Goal: Navigation & Orientation: Find specific page/section

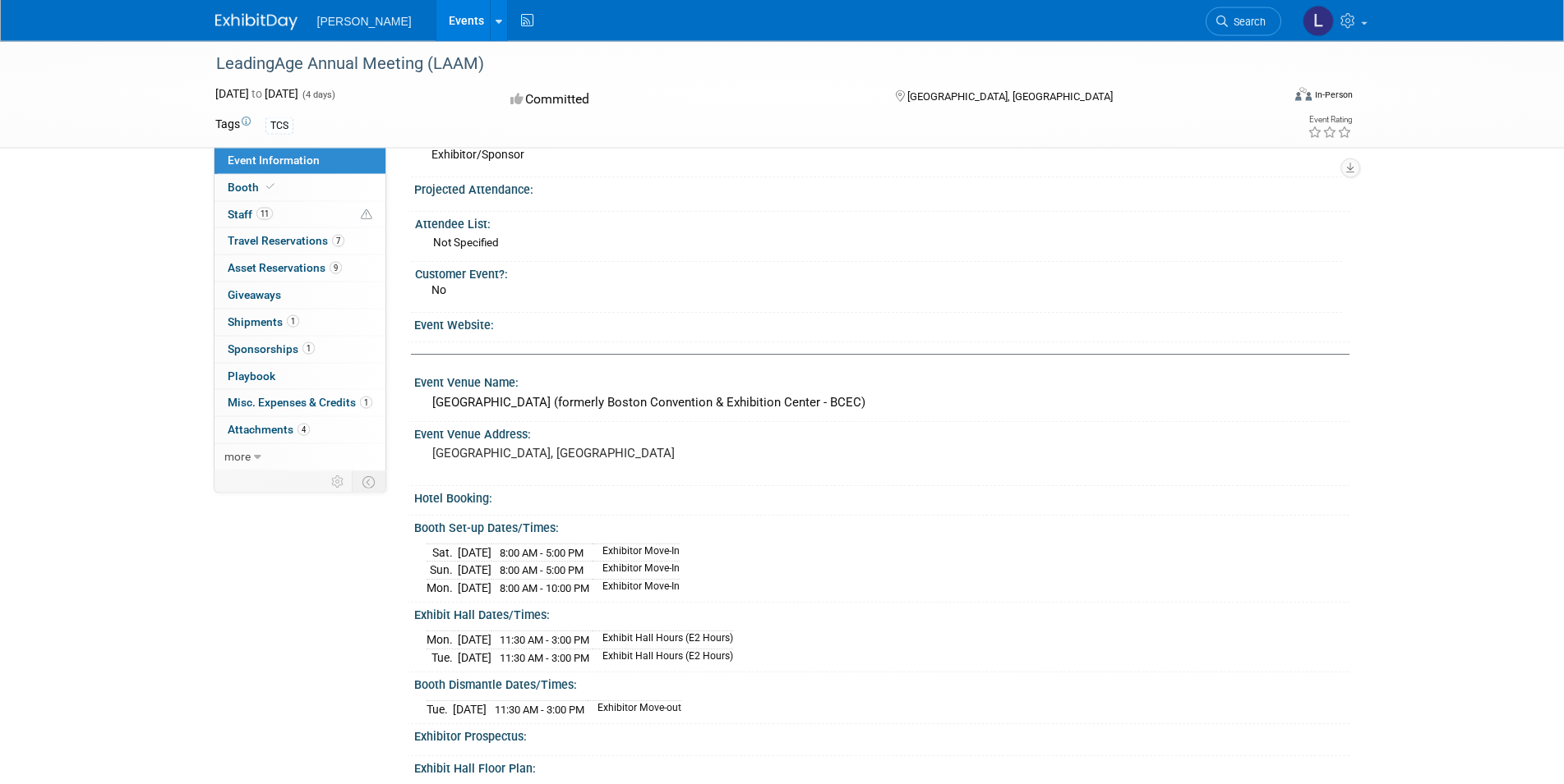
scroll to position [9, 0]
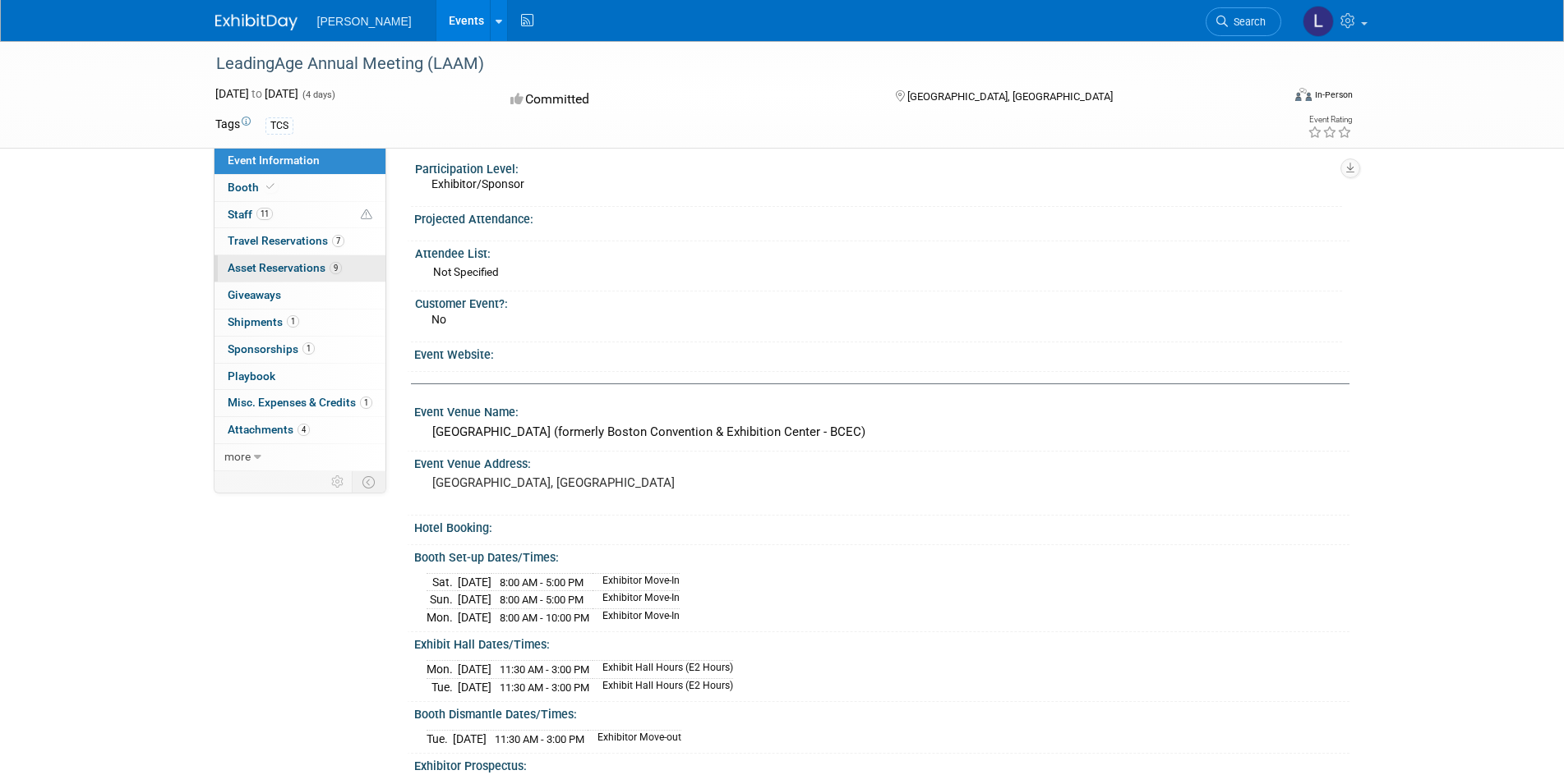
click at [289, 272] on span "Asset Reservations 9" at bounding box center [285, 268] width 115 height 13
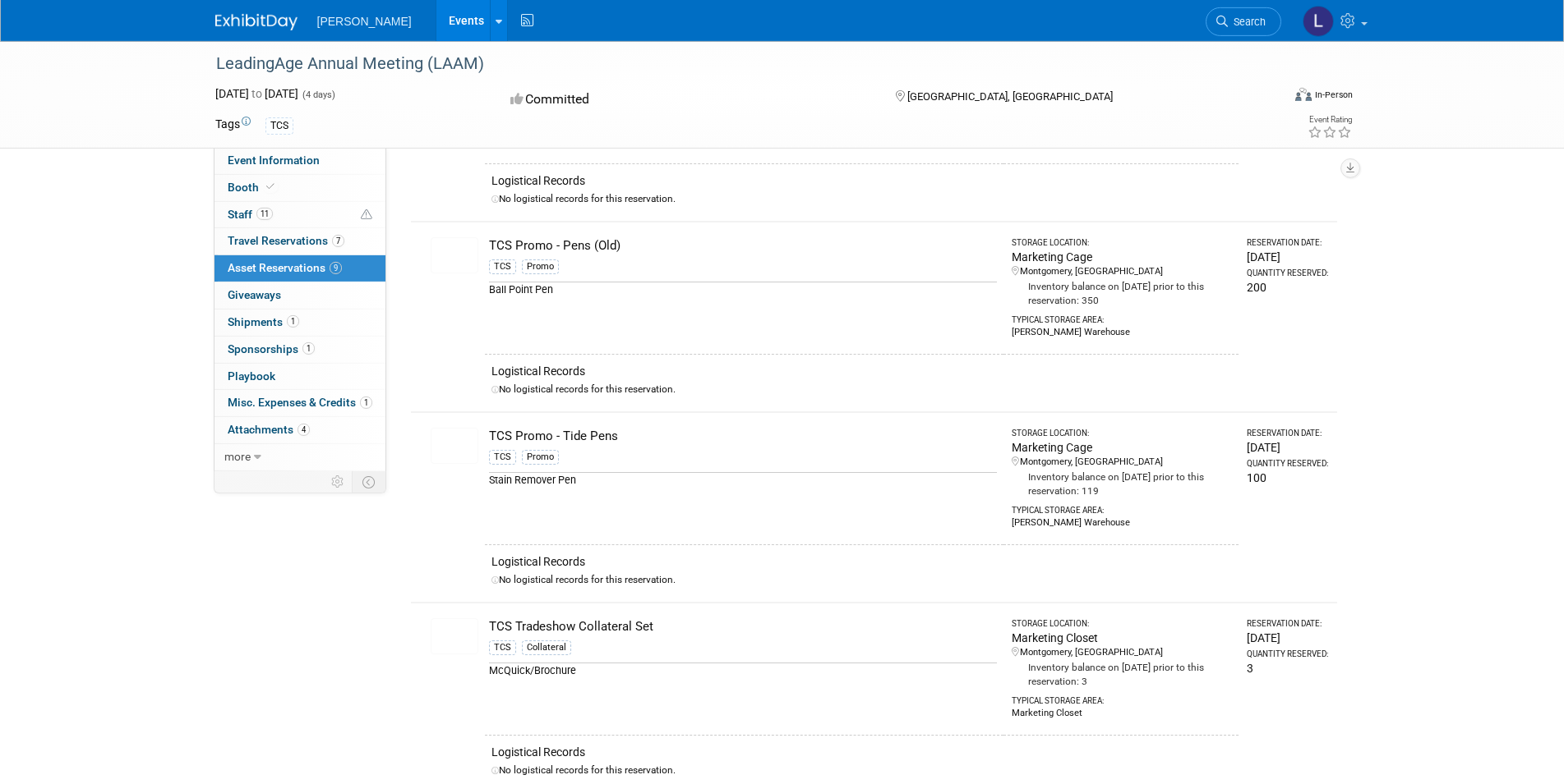
scroll to position [1006, 0]
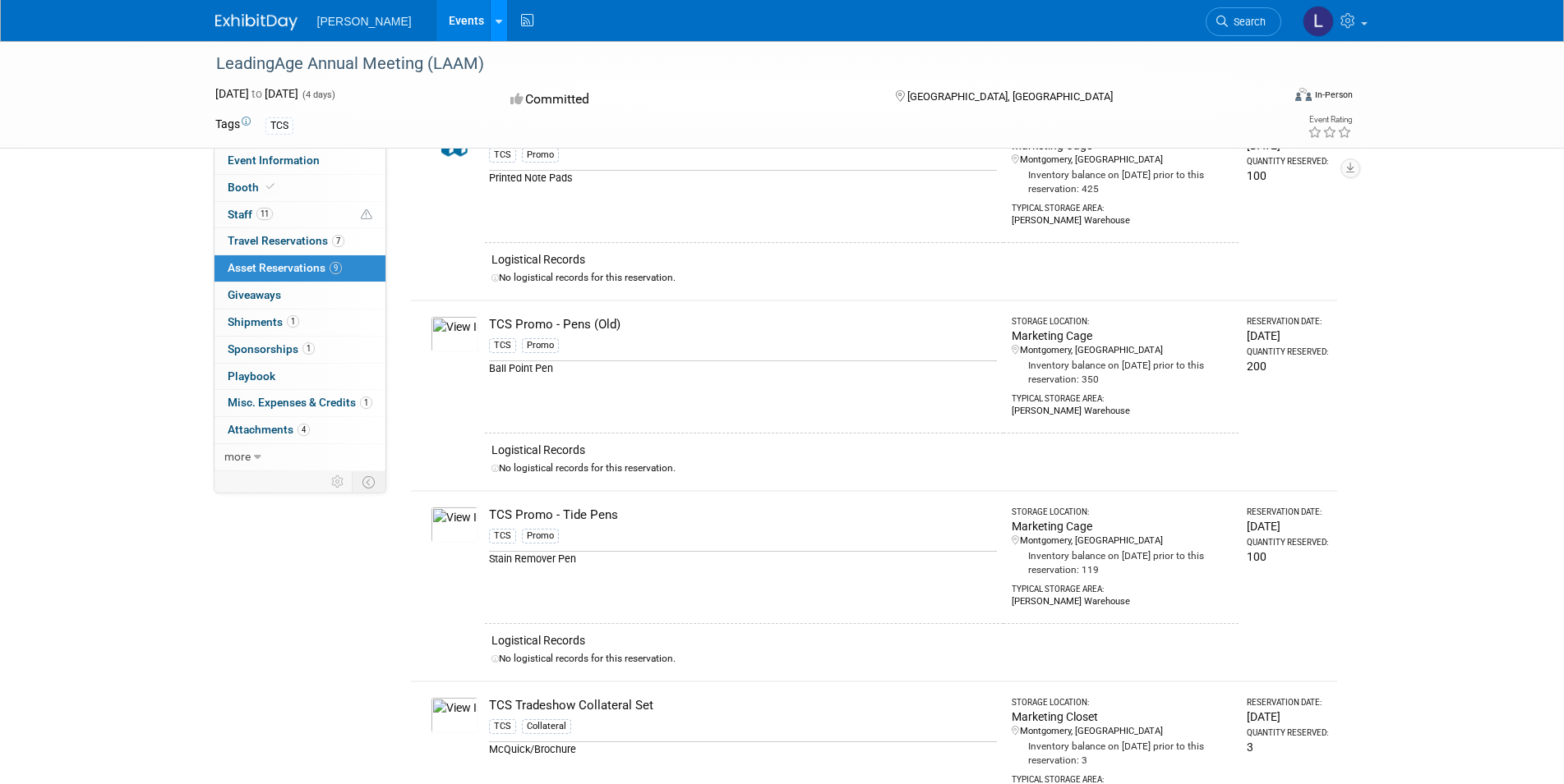
click at [490, 20] on link at bounding box center [499, 20] width 17 height 41
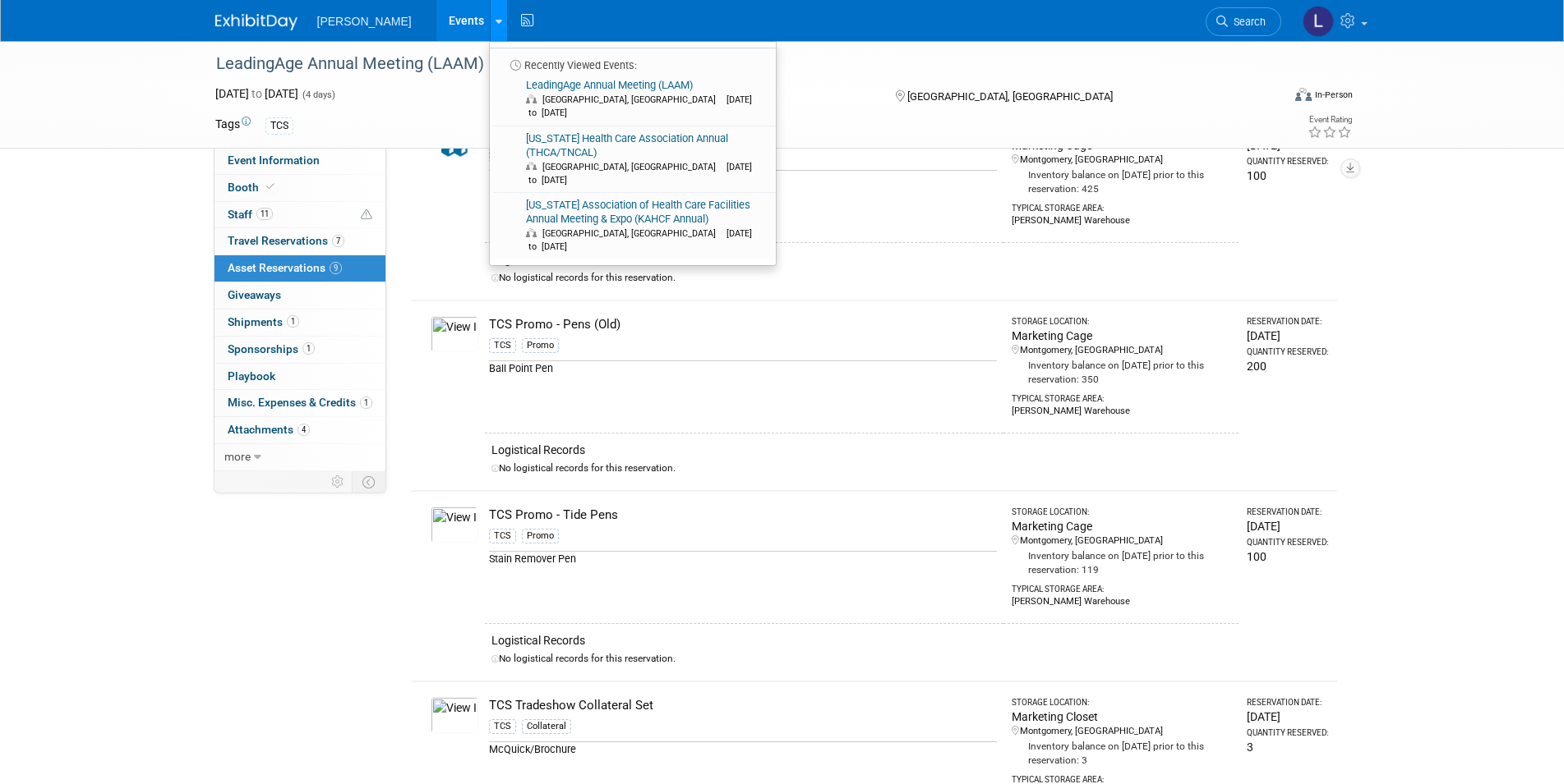
click at [496, 17] on icon at bounding box center [499, 21] width 7 height 11
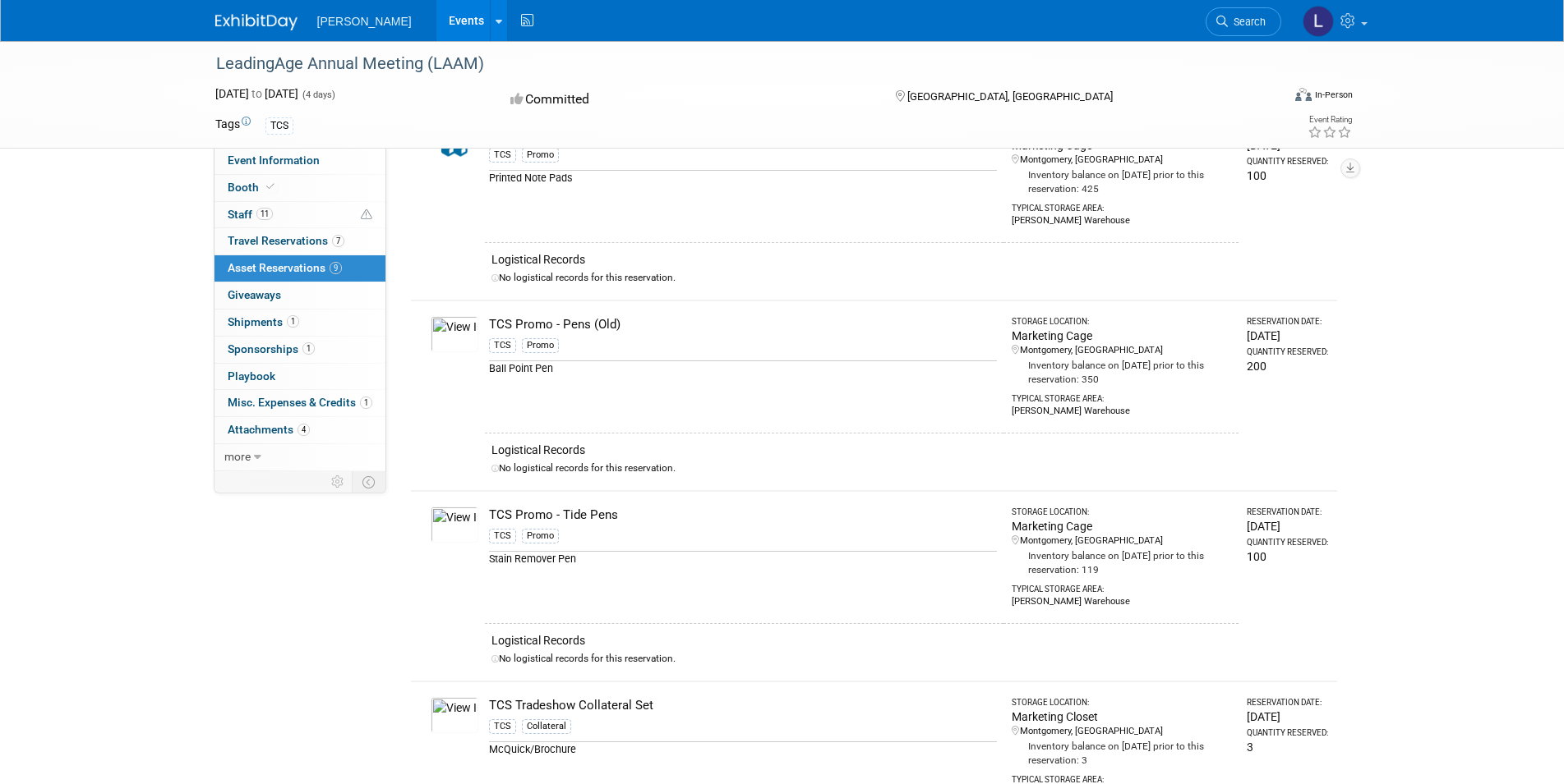
click at [437, 16] on link "Events" at bounding box center [466, 20] width 60 height 41
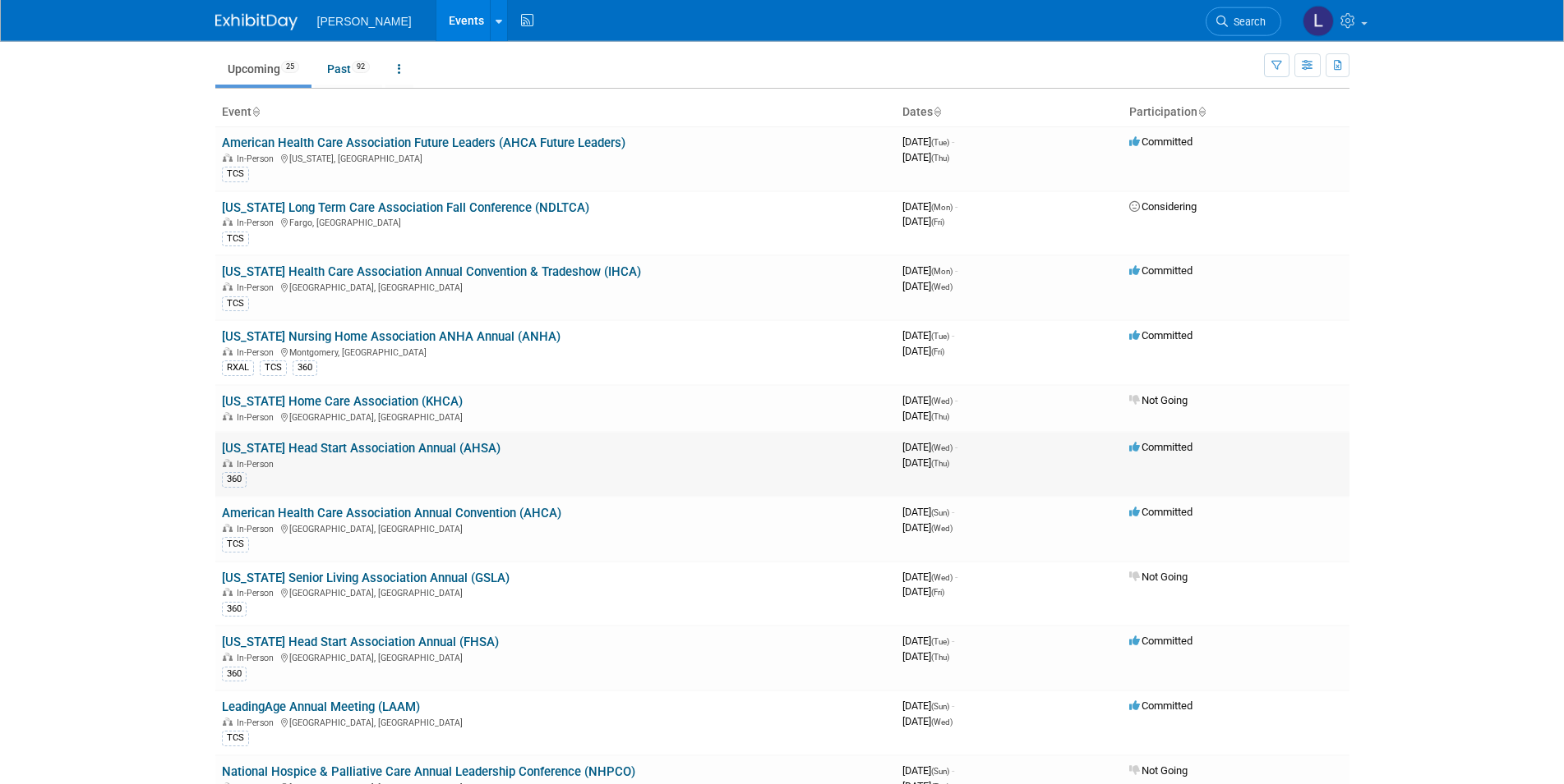
scroll to position [84, 0]
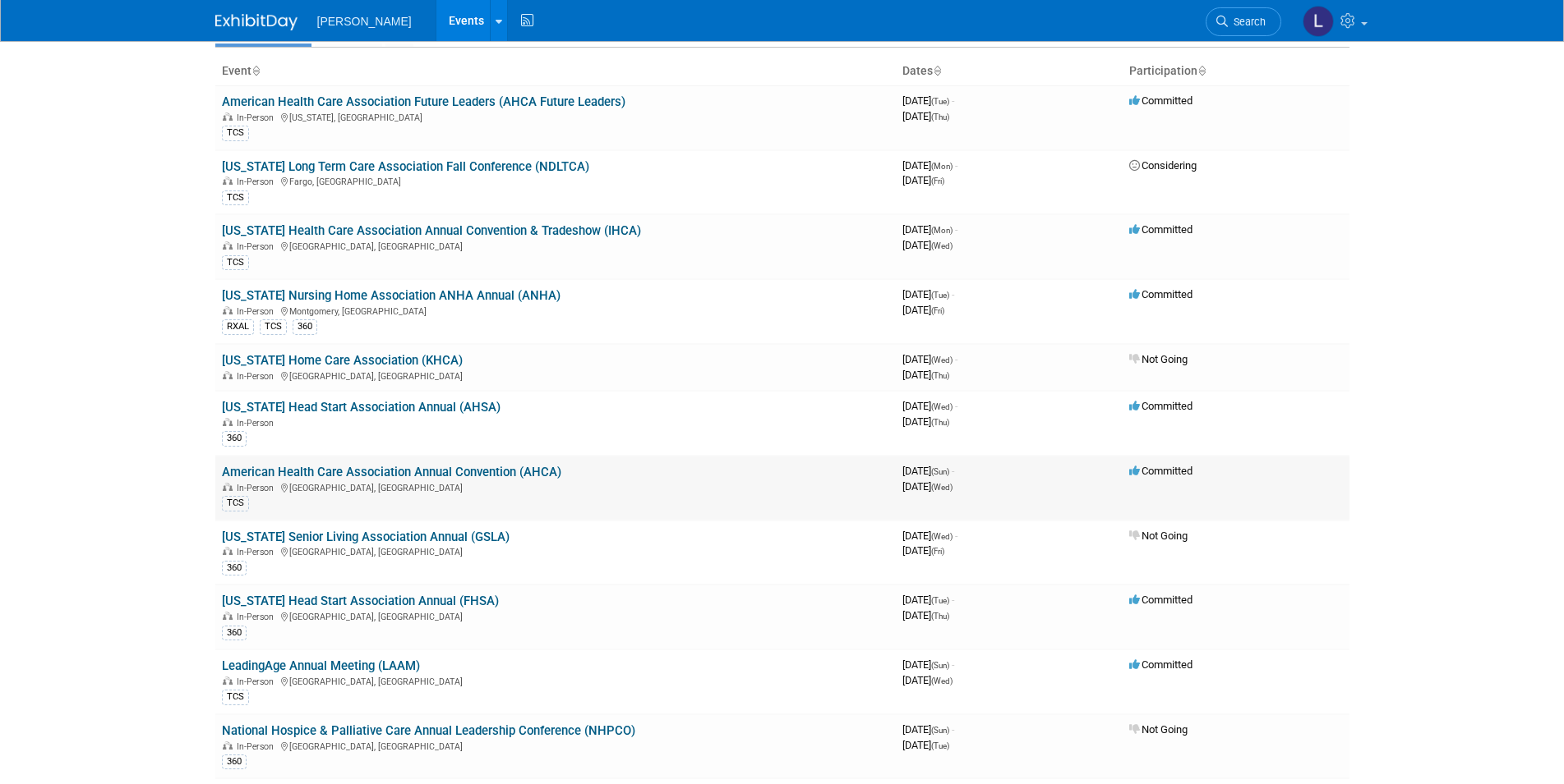
click at [354, 469] on link "American Health Care Association Annual Convention (AHCA)" at bounding box center [391, 472] width 339 height 14
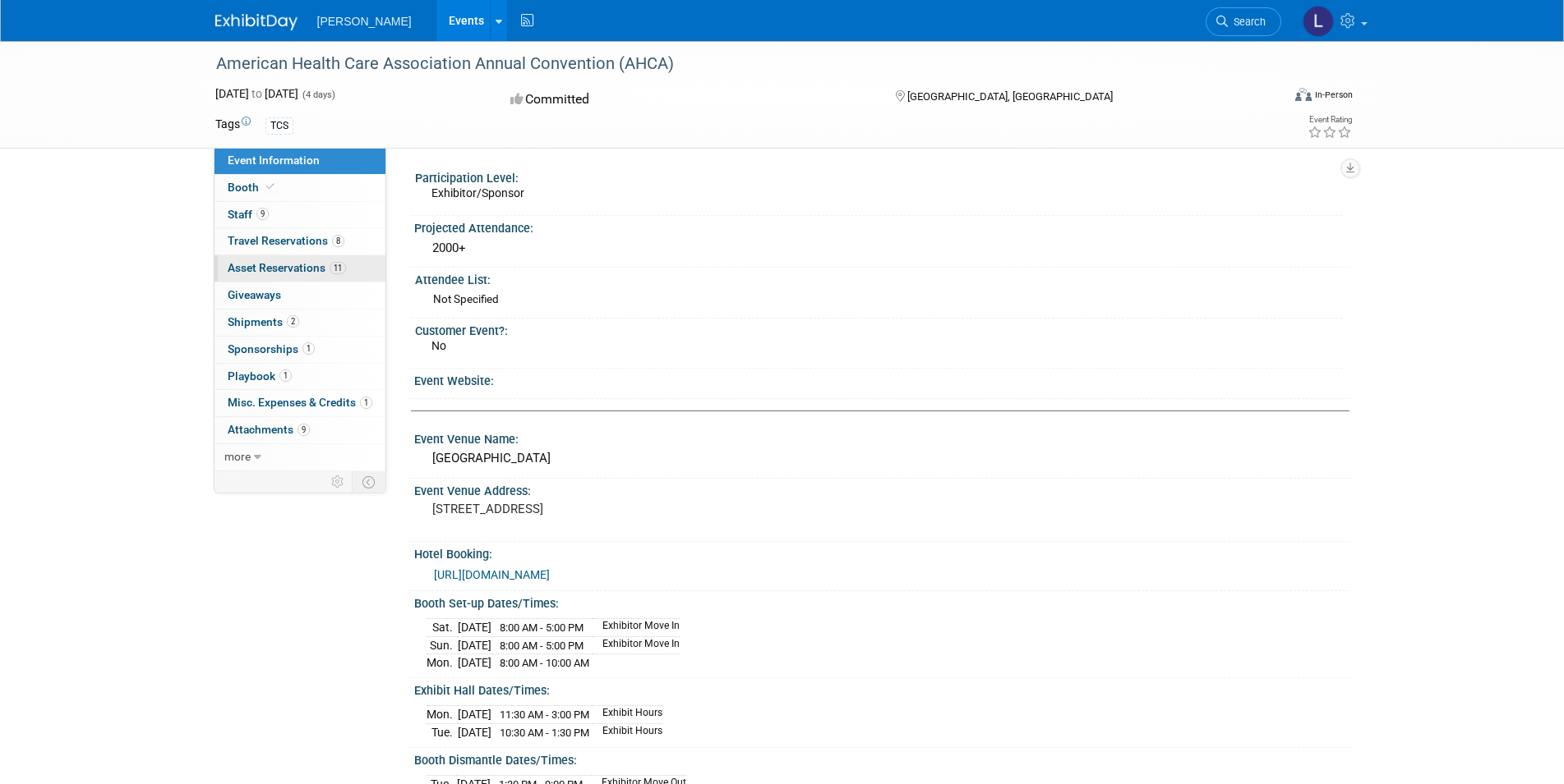
click at [281, 267] on span "Asset Reservations 11" at bounding box center [287, 268] width 118 height 13
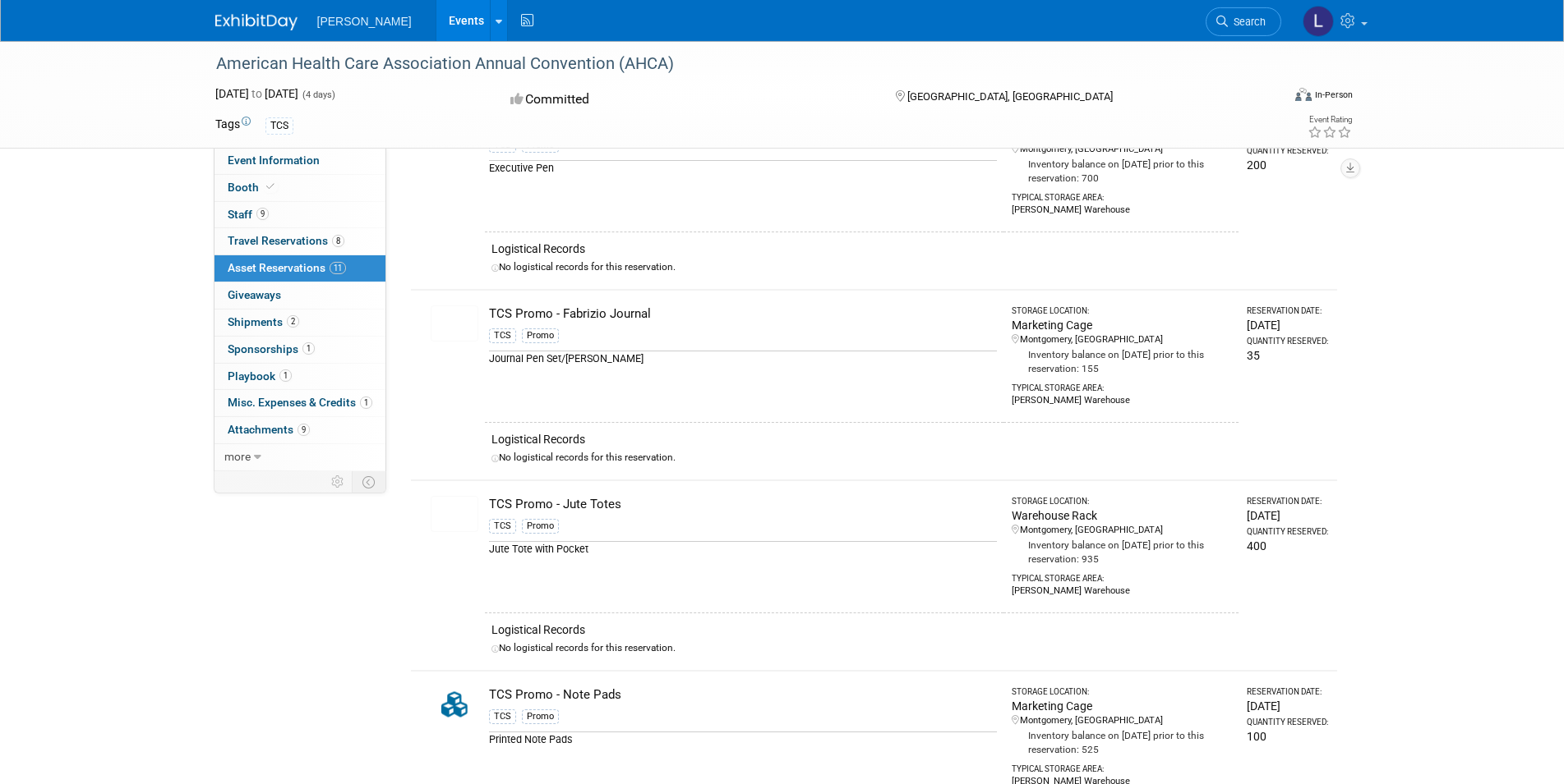
scroll to position [670, 0]
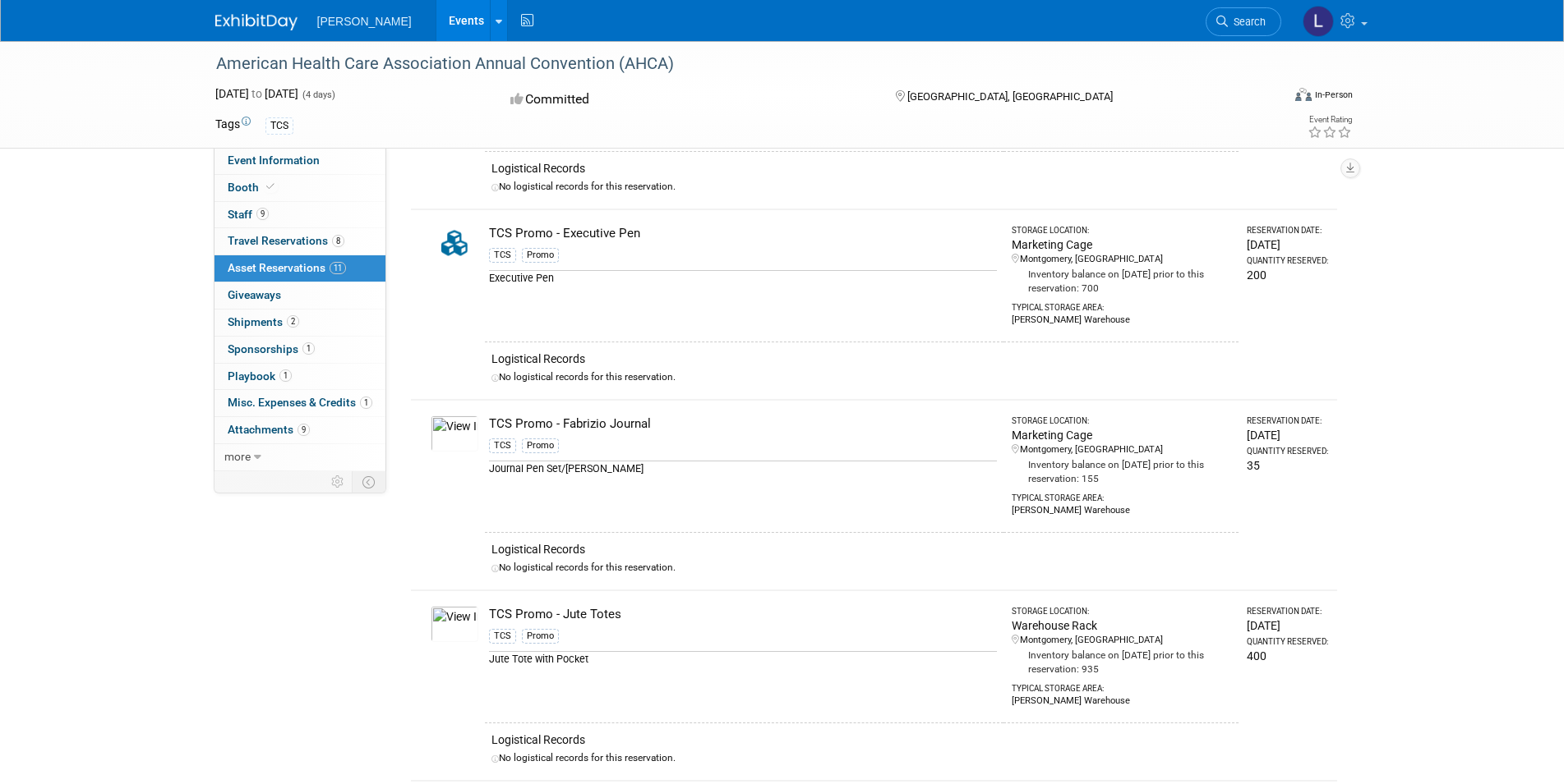
click at [326, 21] on span "[PERSON_NAME]" at bounding box center [364, 21] width 95 height 13
click at [437, 15] on link "Events" at bounding box center [466, 20] width 60 height 41
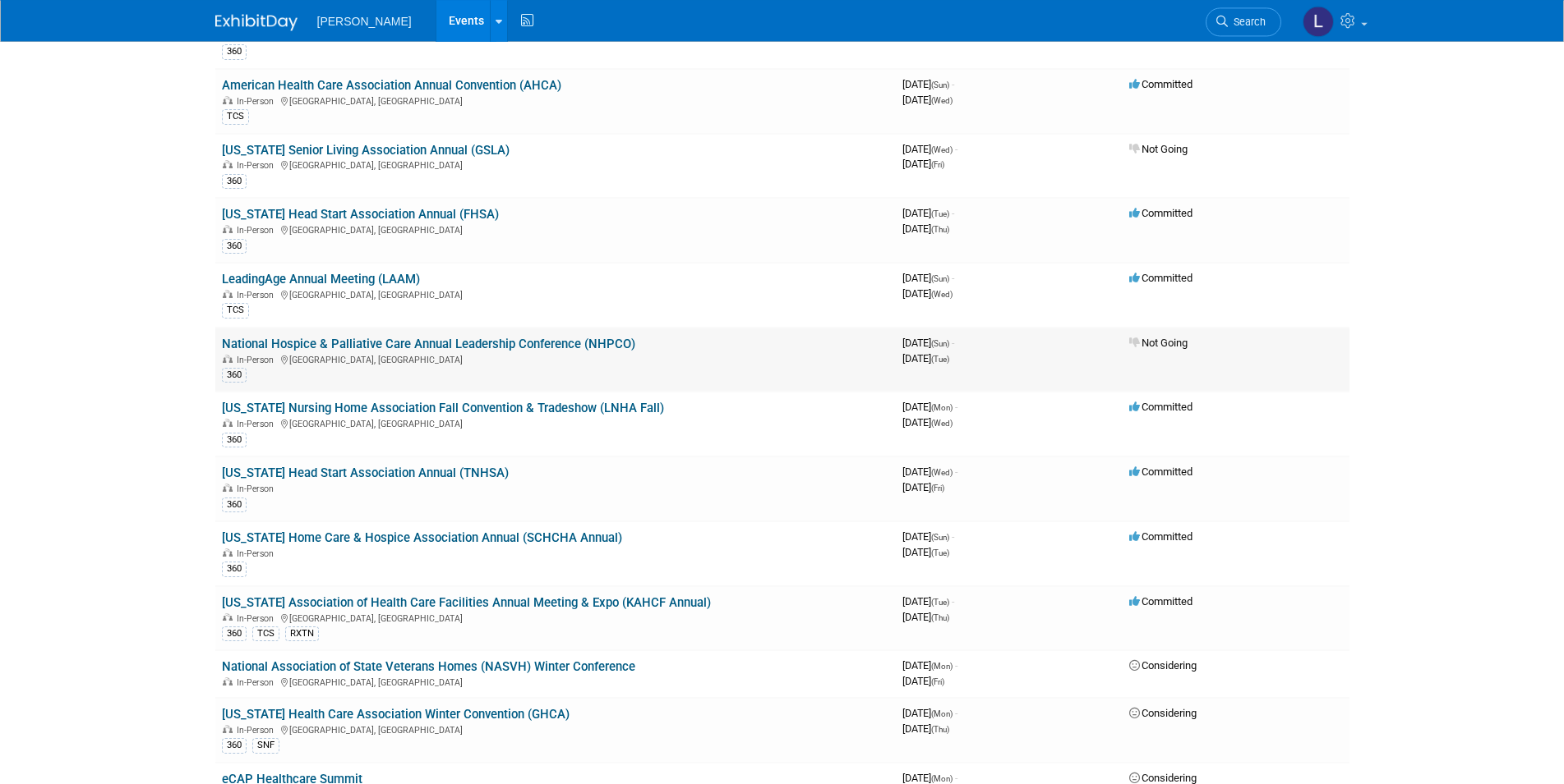
scroll to position [473, 0]
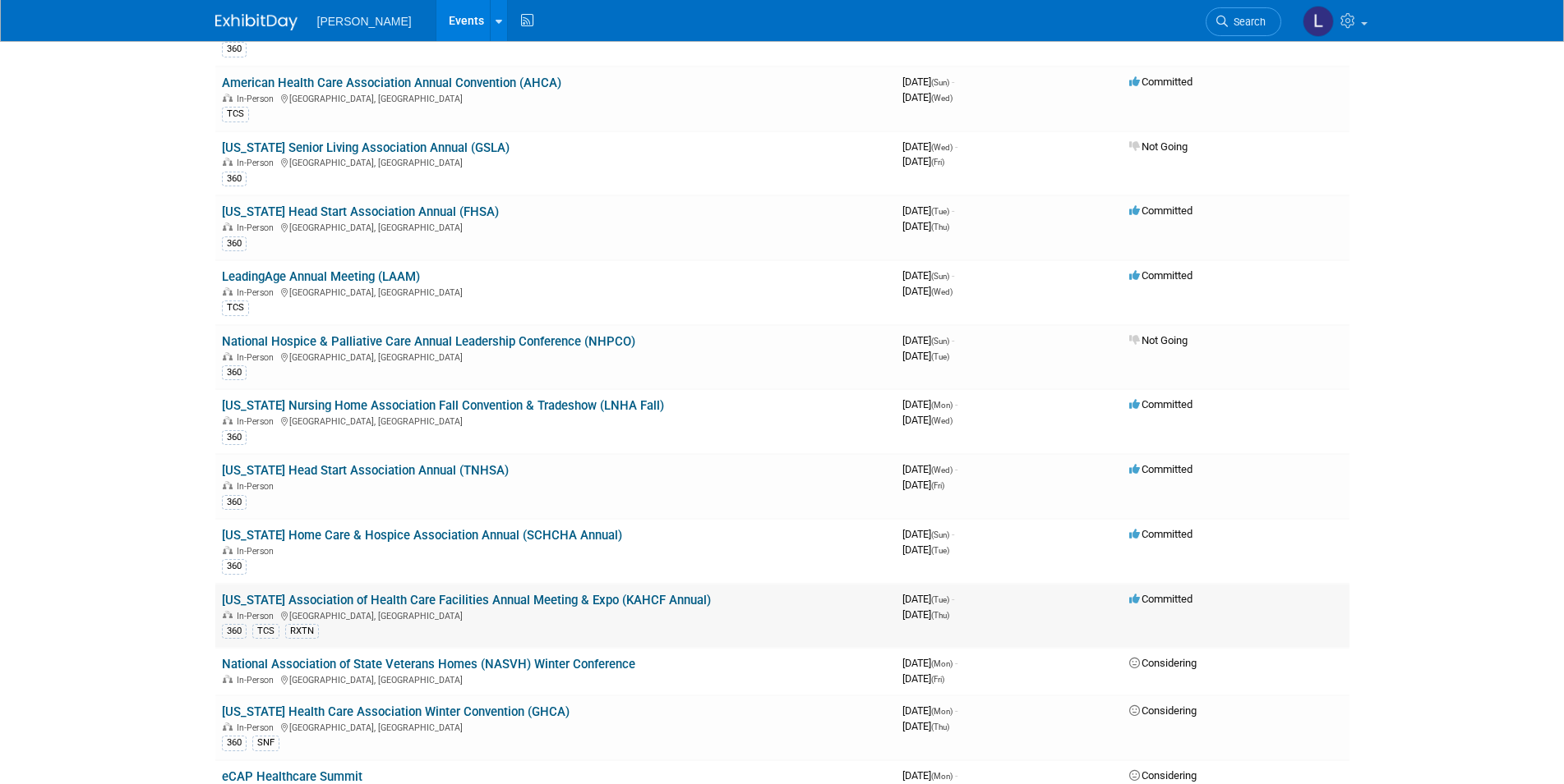
click at [293, 599] on link "[US_STATE] Association of Health Care Facilities Annual Meeting & Expo (KAHCF A…" at bounding box center [466, 600] width 489 height 14
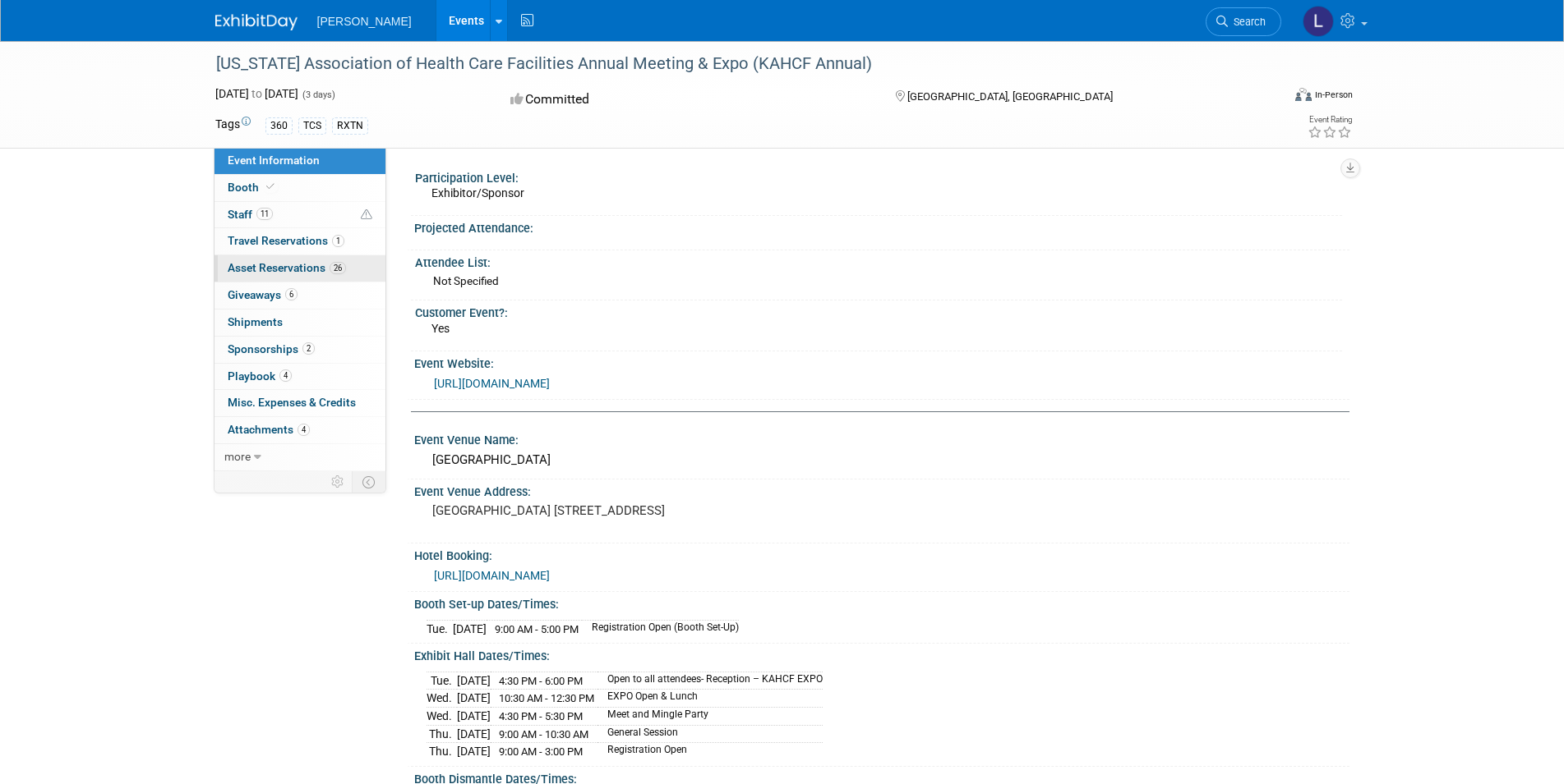
click at [306, 267] on span "Asset Reservations 26" at bounding box center [287, 268] width 118 height 13
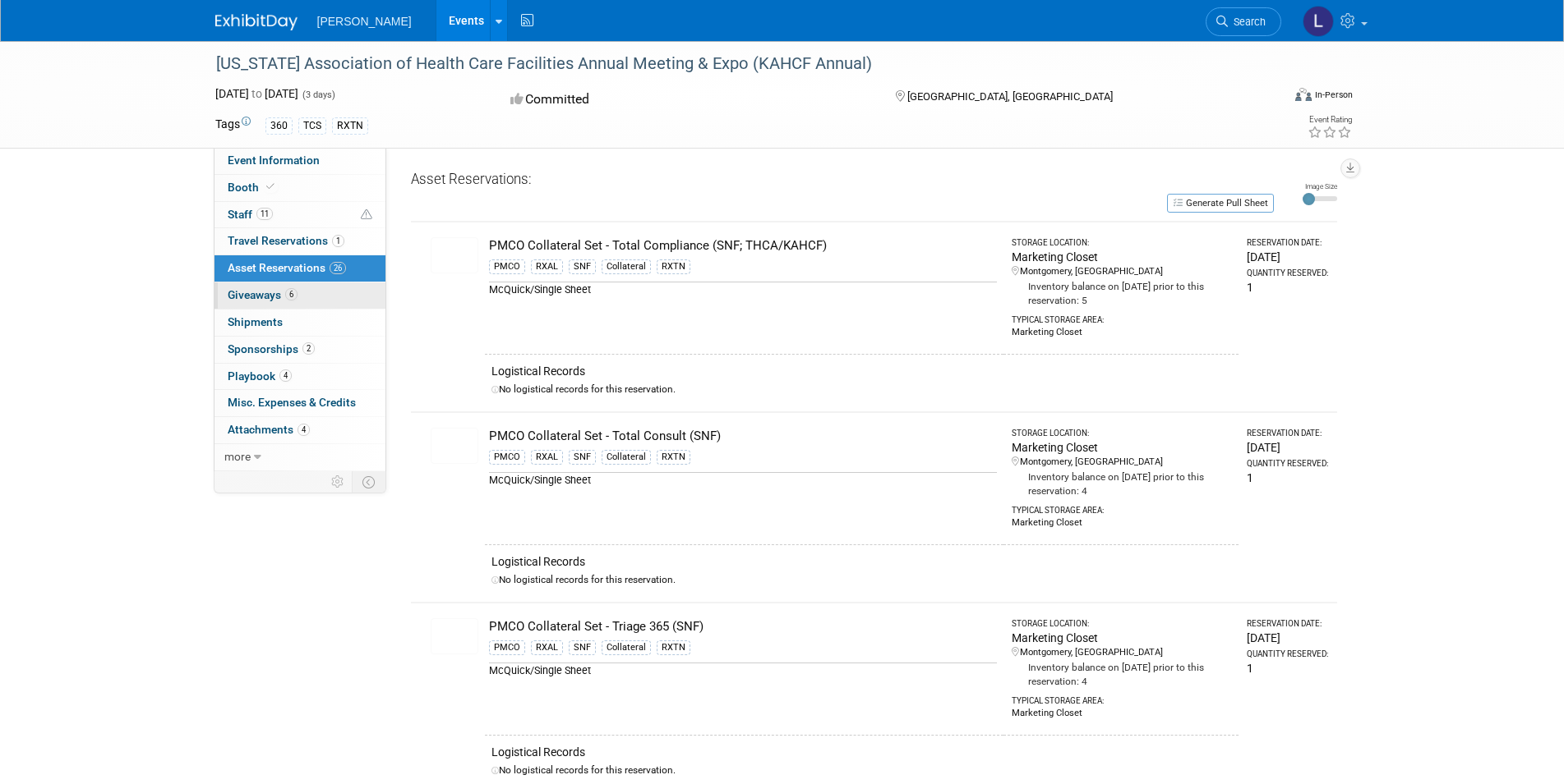
click at [247, 300] on span "Giveaways 6" at bounding box center [262, 295] width 70 height 13
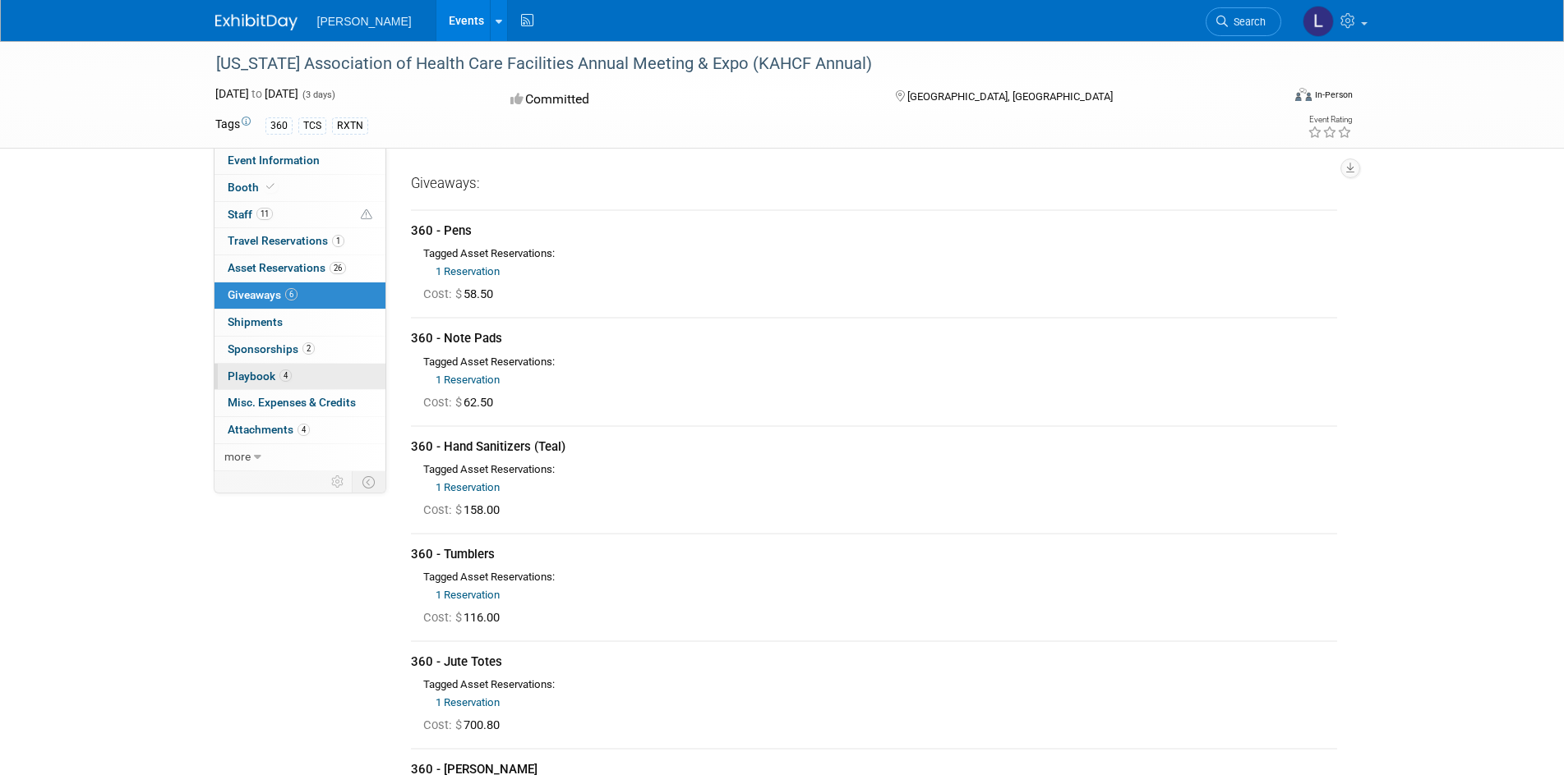
click at [251, 379] on span "Playbook 4" at bounding box center [259, 376] width 64 height 13
